Goal: Information Seeking & Learning: Learn about a topic

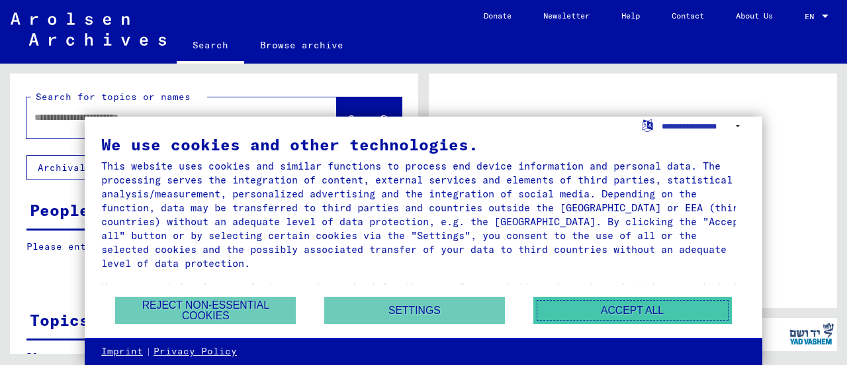
click at [645, 316] on button "Accept all" at bounding box center [632, 309] width 199 height 27
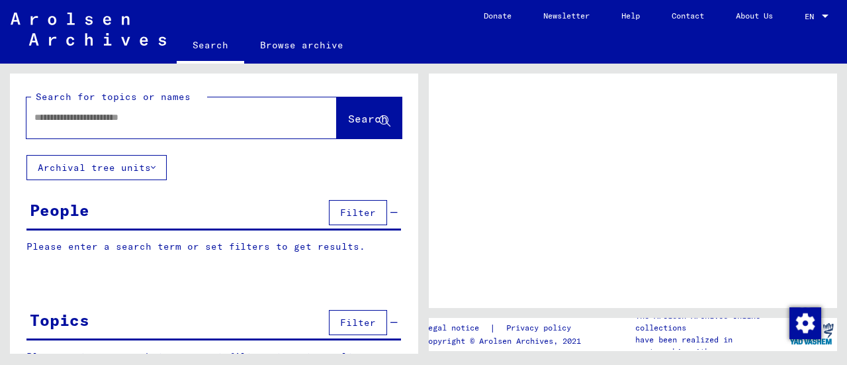
click at [96, 118] on input "text" at bounding box center [169, 118] width 271 height 14
type input "**********"
click at [348, 117] on span "Search" at bounding box center [368, 118] width 40 height 13
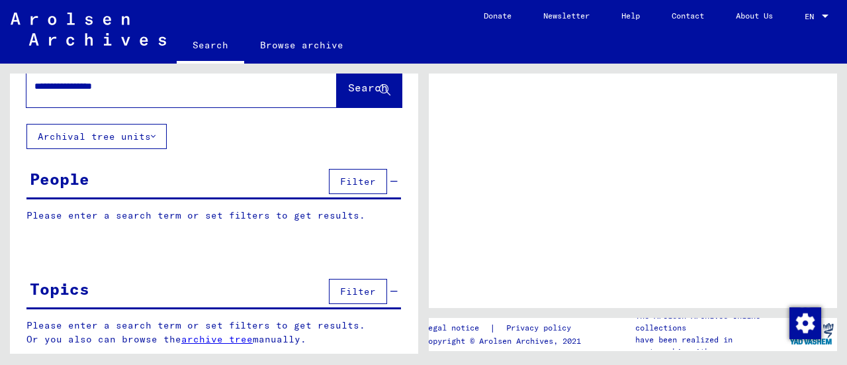
click at [348, 183] on span "Filter" at bounding box center [358, 181] width 36 height 12
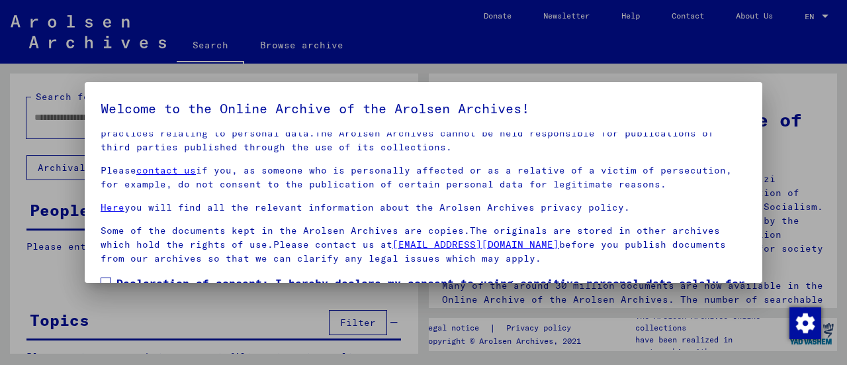
scroll to position [103, 0]
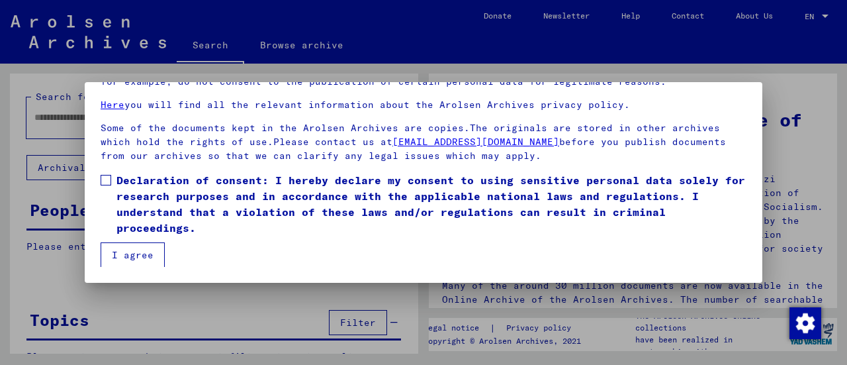
click at [495, 302] on div at bounding box center [423, 182] width 847 height 365
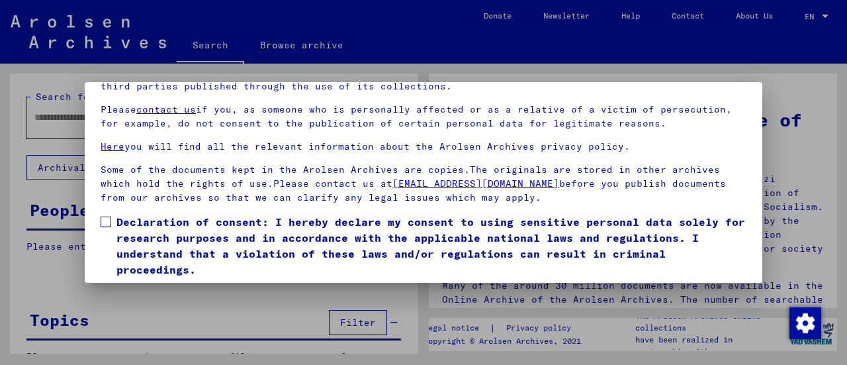
scroll to position [76, 0]
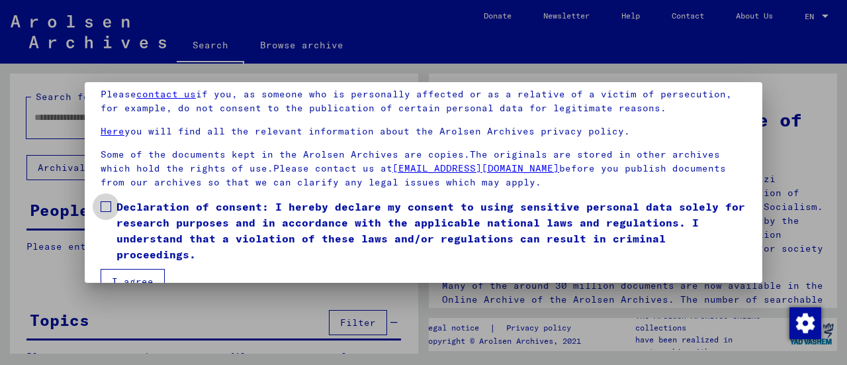
click at [109, 210] on span at bounding box center [106, 206] width 11 height 11
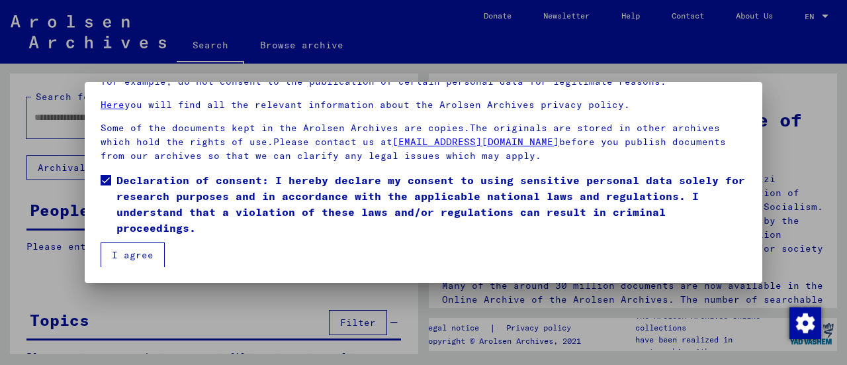
click at [113, 248] on button "I agree" at bounding box center [133, 254] width 64 height 25
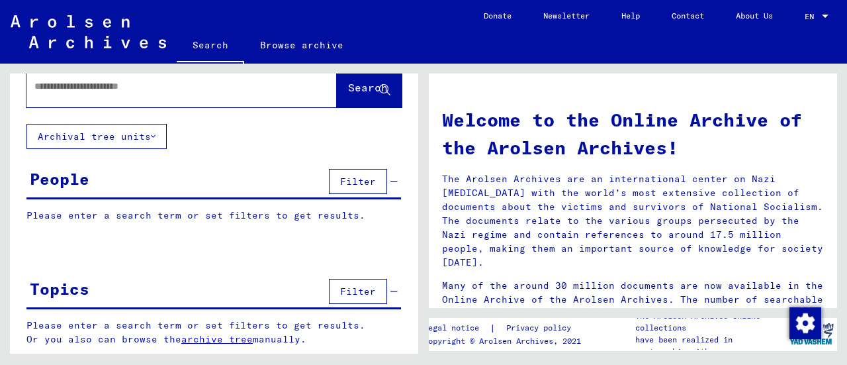
scroll to position [0, 0]
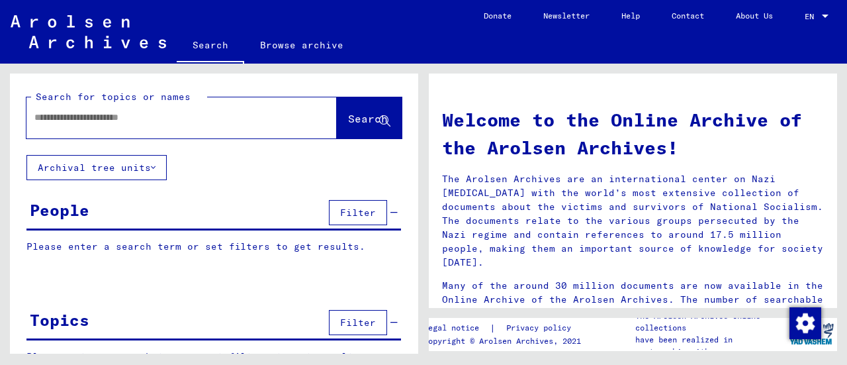
click at [139, 127] on div at bounding box center [161, 118] width 271 height 30
click at [124, 115] on input "text" at bounding box center [165, 118] width 263 height 14
type input "**********"
click at [348, 117] on span "Search" at bounding box center [368, 118] width 40 height 13
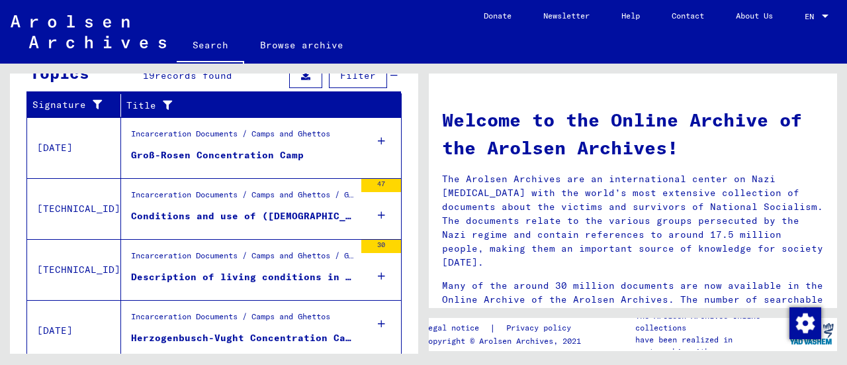
scroll to position [254, 0]
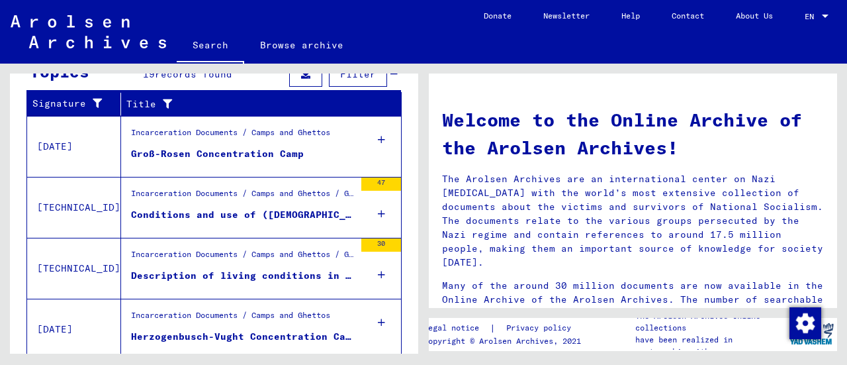
click at [216, 271] on div "Description of living conditions in commandos." at bounding box center [243, 276] width 224 height 14
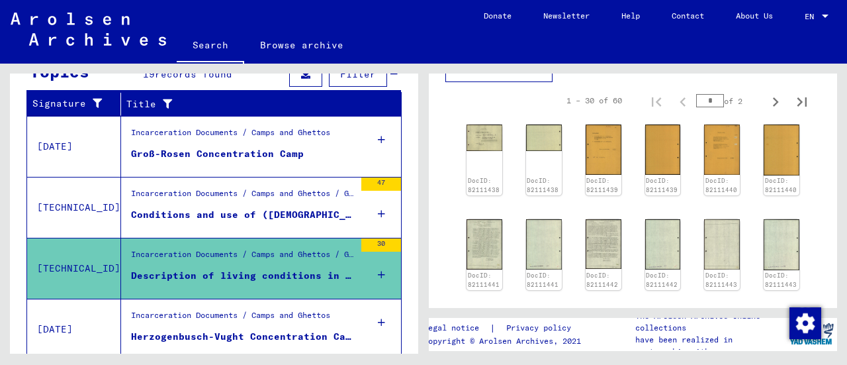
scroll to position [431, 0]
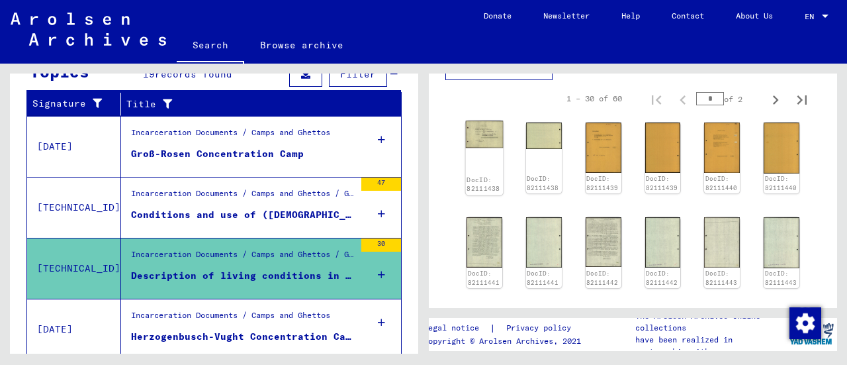
click at [488, 134] on div "DocID: 82111438" at bounding box center [485, 158] width 38 height 74
click at [485, 121] on img at bounding box center [485, 134] width 38 height 27
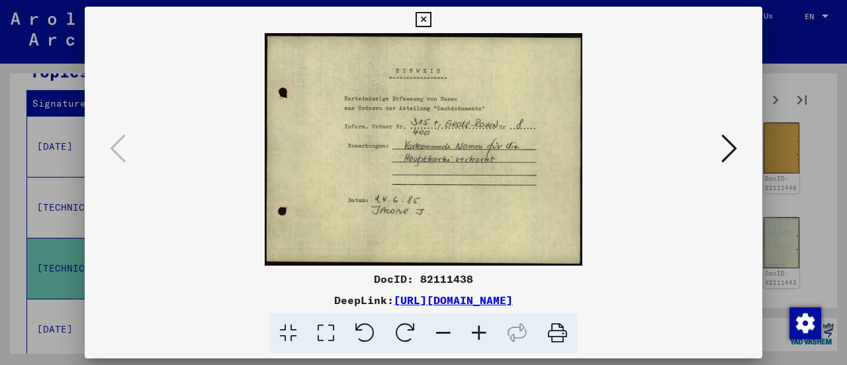
click at [731, 146] on icon at bounding box center [729, 148] width 16 height 32
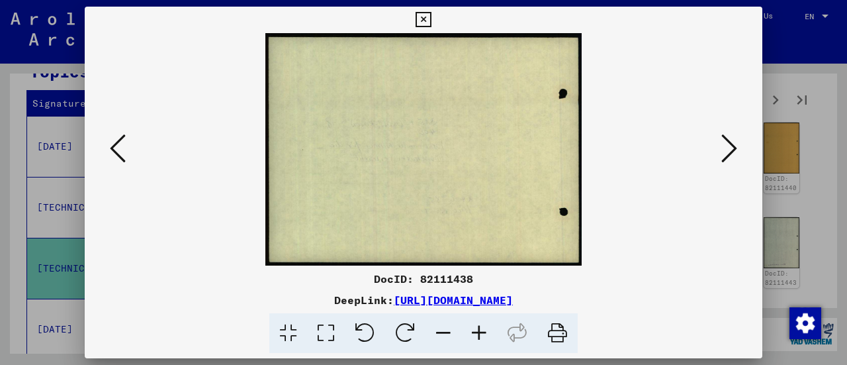
click at [731, 146] on icon at bounding box center [729, 148] width 16 height 32
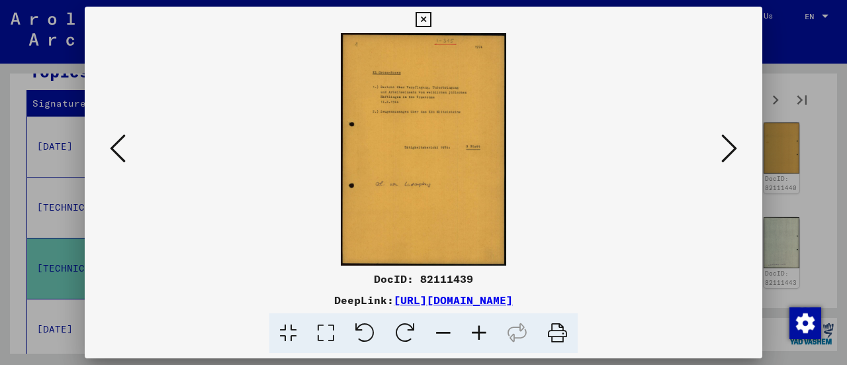
click at [731, 148] on icon at bounding box center [729, 148] width 16 height 32
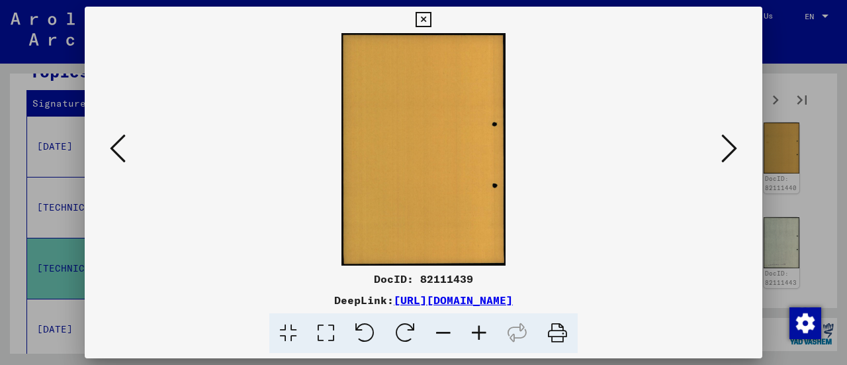
click at [731, 148] on icon at bounding box center [729, 148] width 16 height 32
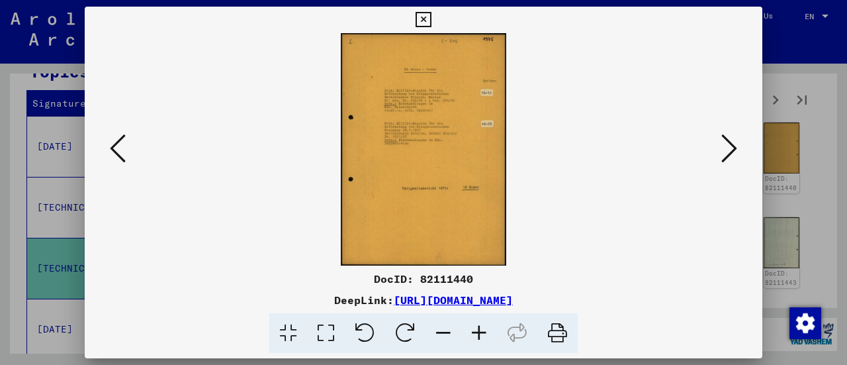
click at [731, 148] on icon at bounding box center [729, 148] width 16 height 32
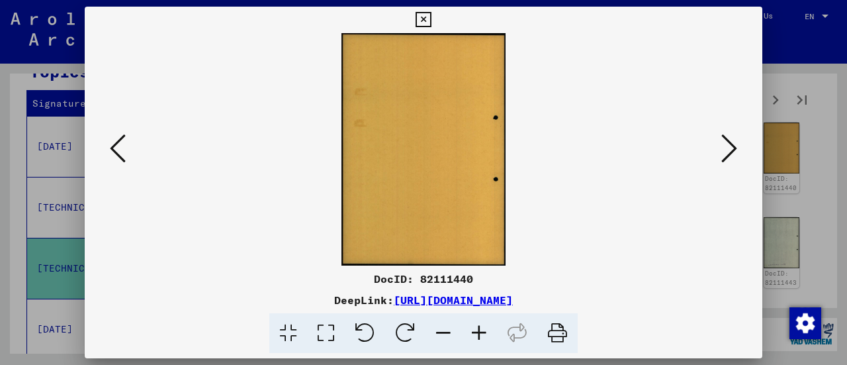
click at [731, 148] on icon at bounding box center [729, 148] width 16 height 32
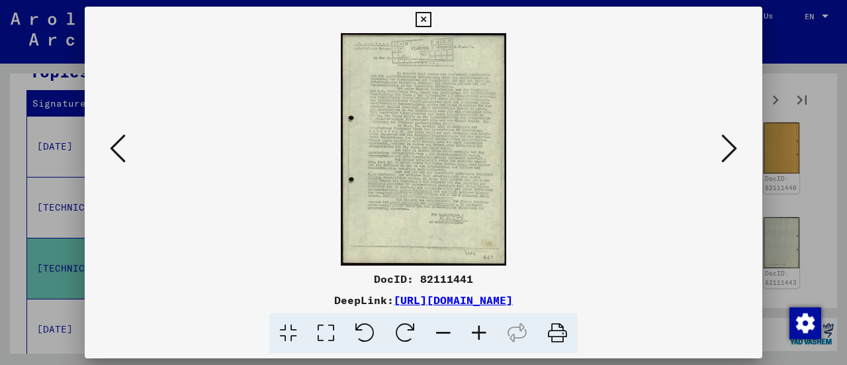
click at [731, 148] on icon at bounding box center [729, 148] width 16 height 32
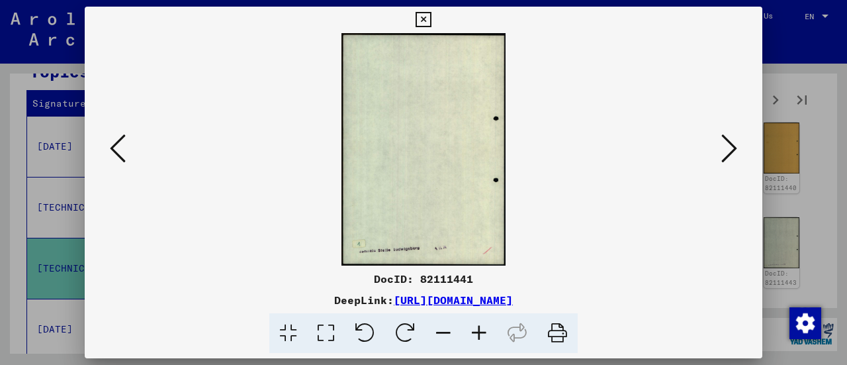
click at [731, 148] on icon at bounding box center [729, 148] width 16 height 32
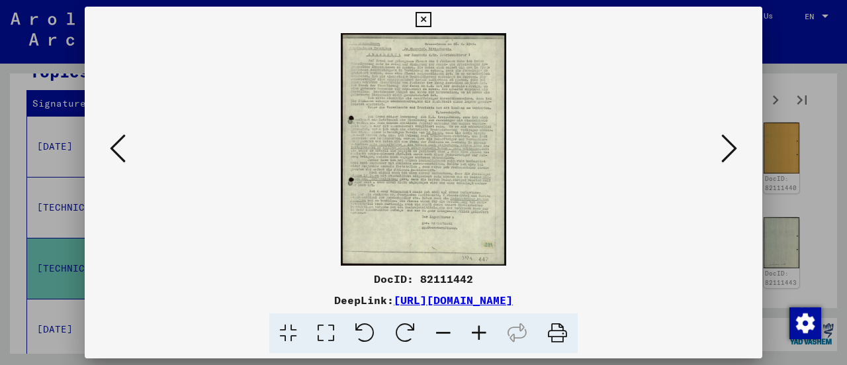
click at [732, 141] on icon at bounding box center [729, 148] width 16 height 32
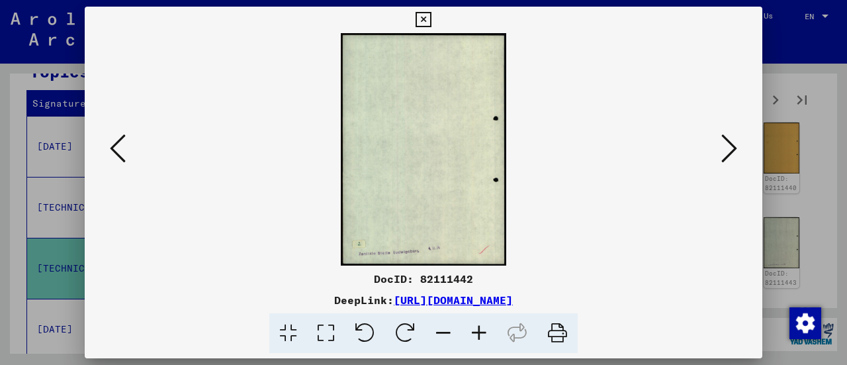
click at [732, 141] on icon at bounding box center [729, 148] width 16 height 32
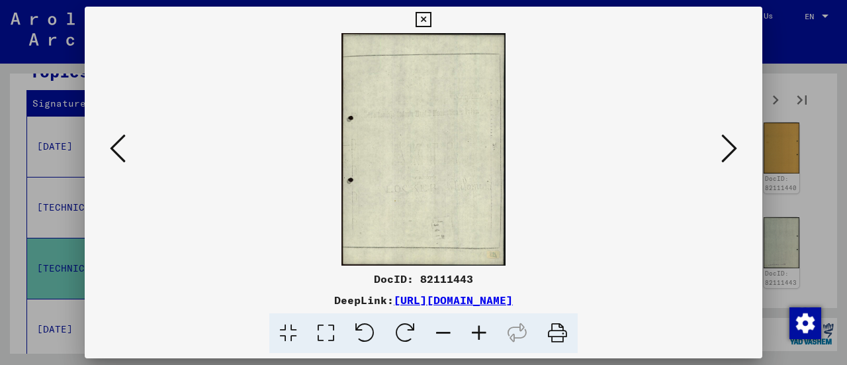
click at [732, 141] on icon at bounding box center [729, 148] width 16 height 32
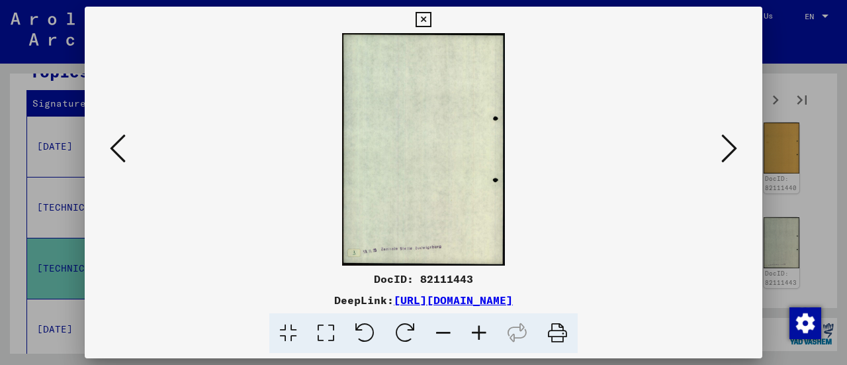
click at [732, 141] on icon at bounding box center [729, 148] width 16 height 32
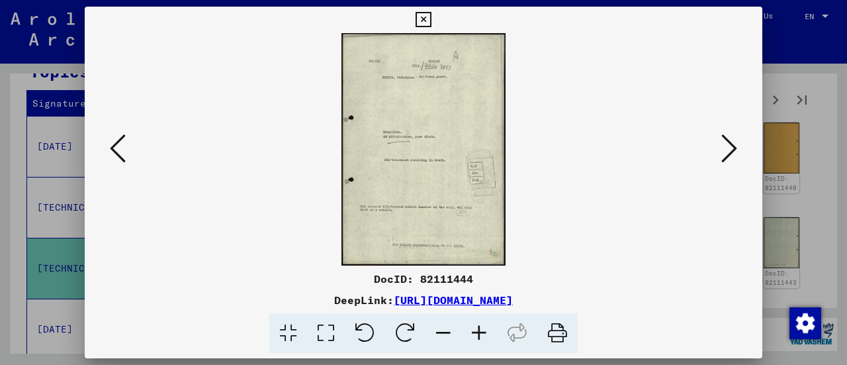
click at [732, 141] on icon at bounding box center [729, 148] width 16 height 32
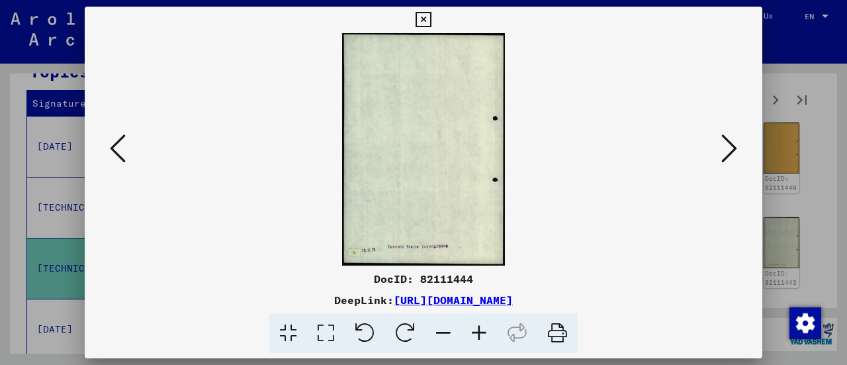
click at [732, 141] on icon at bounding box center [729, 148] width 16 height 32
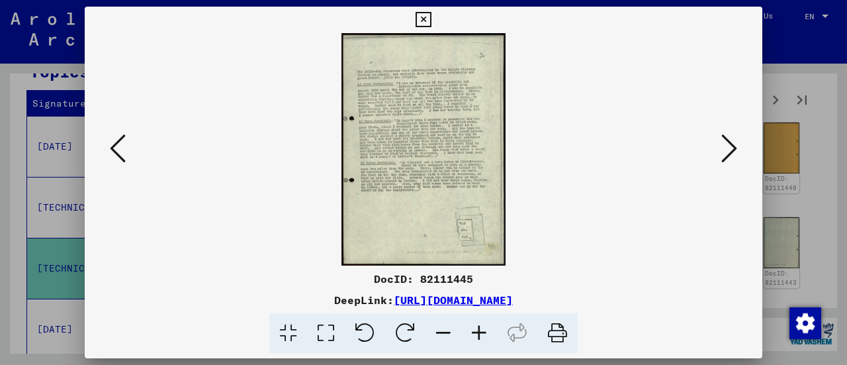
click at [732, 141] on icon at bounding box center [729, 148] width 16 height 32
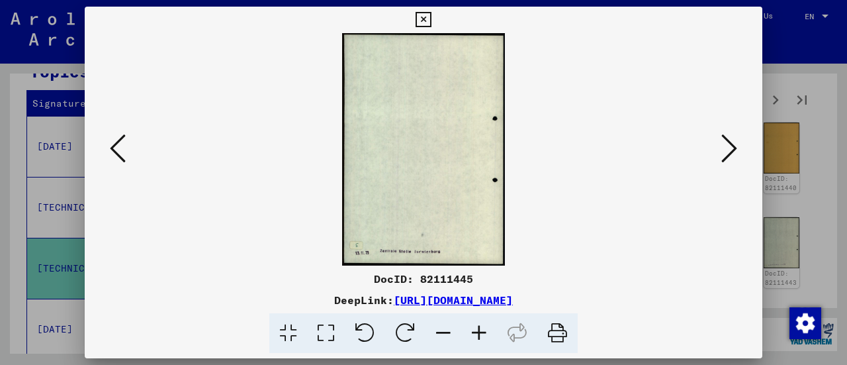
click at [732, 141] on icon at bounding box center [729, 148] width 16 height 32
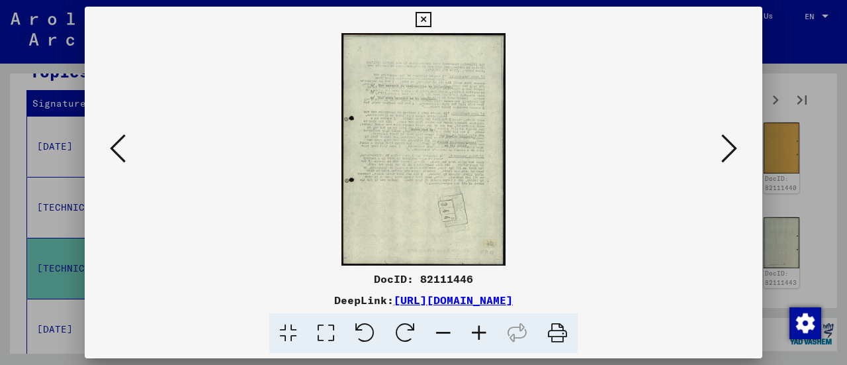
click at [732, 141] on icon at bounding box center [729, 148] width 16 height 32
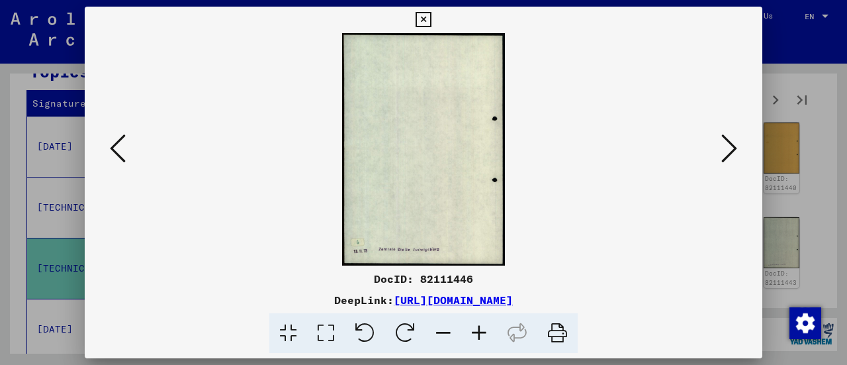
click at [732, 141] on icon at bounding box center [729, 148] width 16 height 32
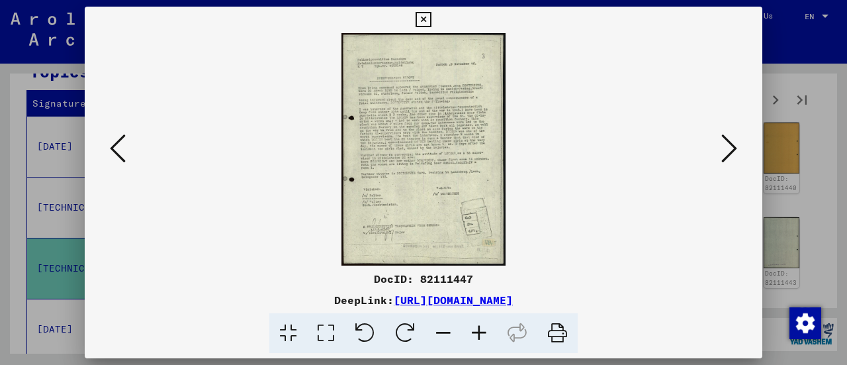
click at [732, 141] on icon at bounding box center [729, 148] width 16 height 32
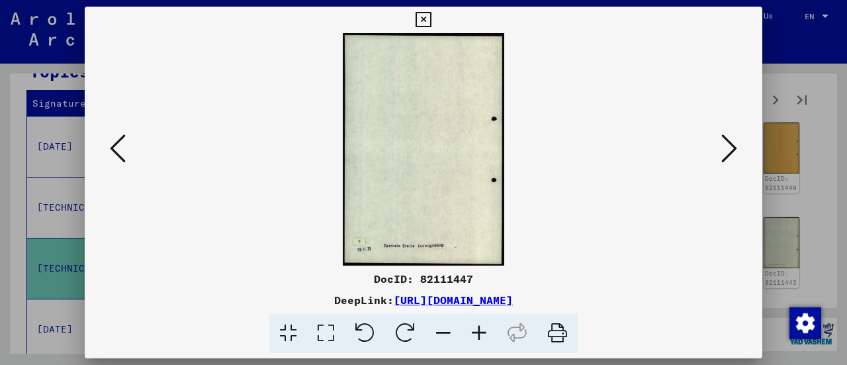
click at [111, 150] on icon at bounding box center [118, 148] width 16 height 32
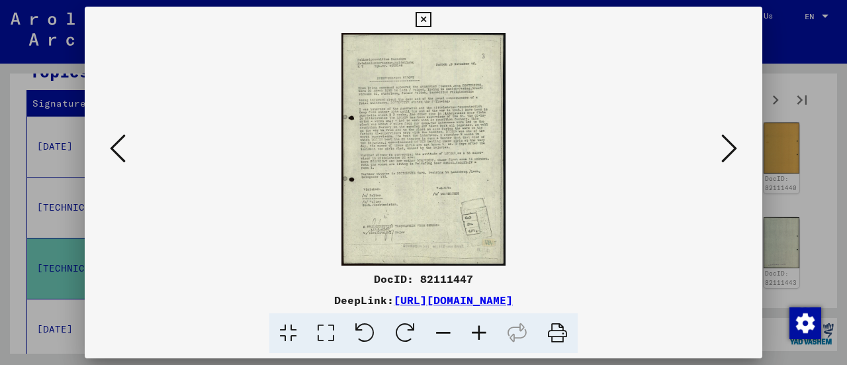
click at [420, 19] on icon at bounding box center [423, 20] width 15 height 16
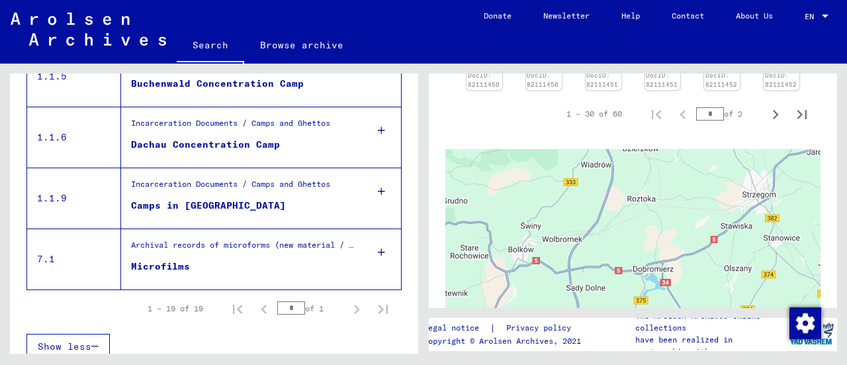
scroll to position [1203, 0]
